Goal: Information Seeking & Learning: Learn about a topic

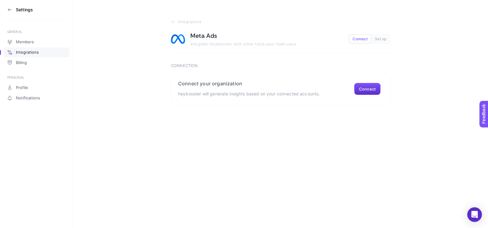
click at [9, 13] on section "Settings" at bounding box center [36, 10] width 59 height 20
click at [9, 10] on icon at bounding box center [9, 10] width 3 height 0
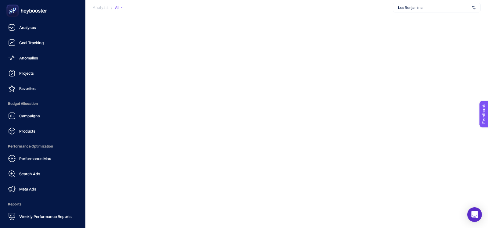
click at [43, 10] on icon at bounding box center [27, 11] width 44 height 12
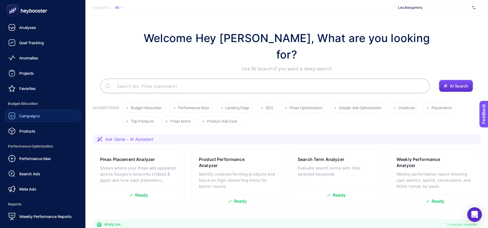
click at [24, 120] on link "Campaigns" at bounding box center [43, 116] width 76 height 12
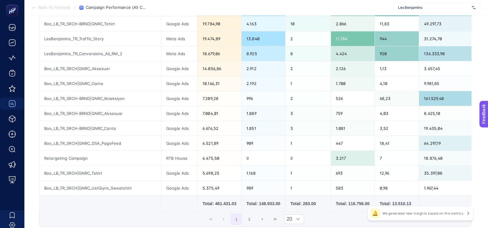
scroll to position [238, 0]
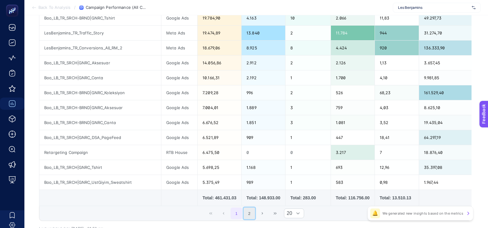
click at [248, 211] on button "2" at bounding box center [250, 214] width 12 height 12
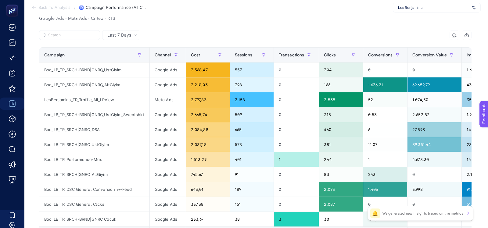
scroll to position [68, 0]
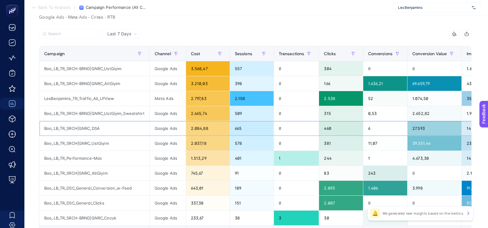
click at [70, 126] on div "Boo_LB_TR_SRCH|GNRC_DSA" at bounding box center [94, 128] width 110 height 15
copy tr "Boo_LB_TR_SRCH|GNRC_DSA"
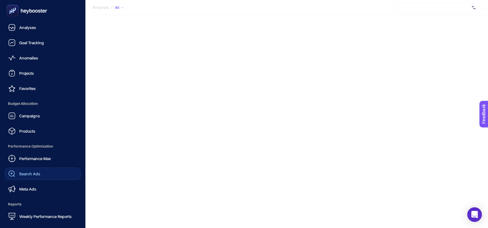
click at [16, 172] on div "Search Ads" at bounding box center [24, 173] width 32 height 7
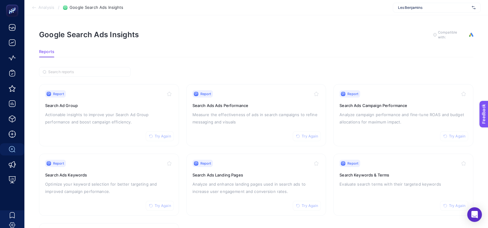
scroll to position [5, 0]
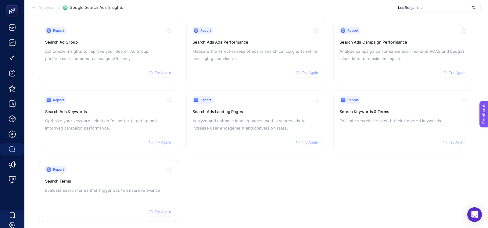
click at [89, 196] on div "Report Try Again Search Terms Evaluate search terms that trigger ads to ensure …" at bounding box center [109, 191] width 128 height 50
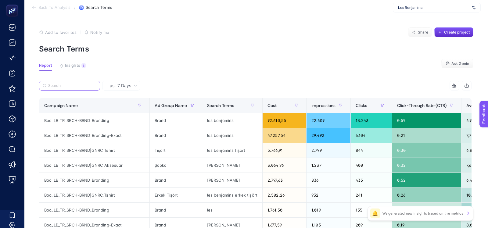
click at [81, 86] on input "Search" at bounding box center [72, 86] width 48 height 5
paste input "Boo_LB_TR_SRCH|GNRC_DSA"
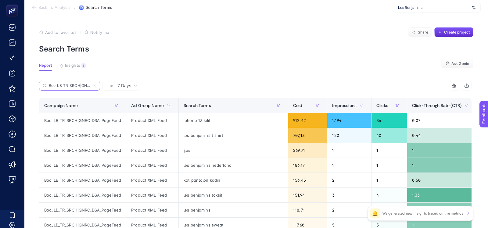
scroll to position [0, 10]
type input "Boo_LB_TR_SRCH|GNRC_DSA"
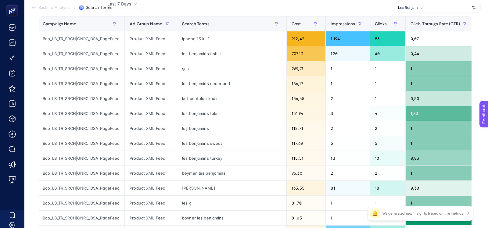
scroll to position [0, 0]
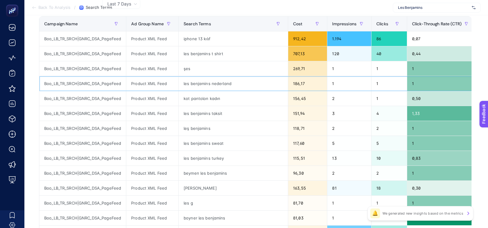
click at [218, 84] on div "les benjamins nederland" at bounding box center [233, 83] width 109 height 15
click at [216, 100] on div "kot pantolon kadın" at bounding box center [233, 98] width 109 height 15
click at [216, 110] on div "les benjamins taksit" at bounding box center [233, 113] width 109 height 15
click at [220, 114] on div "les benjamins taksit" at bounding box center [233, 113] width 109 height 15
click at [78, 112] on div "Boo_LB_TR_SRCH|GNRC_DSA_PageFeed" at bounding box center [82, 113] width 87 height 15
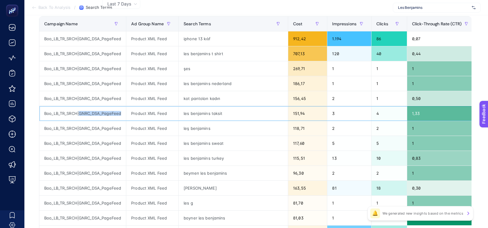
click at [78, 112] on div "Boo_LB_TR_SRCH|GNRC_DSA_PageFeed" at bounding box center [82, 113] width 87 height 15
